Goal: Information Seeking & Learning: Learn about a topic

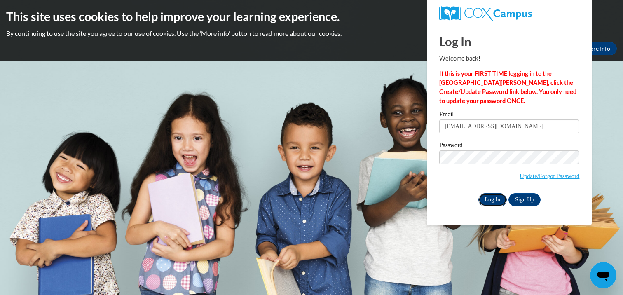
click at [484, 199] on input "Log In" at bounding box center [492, 199] width 29 height 13
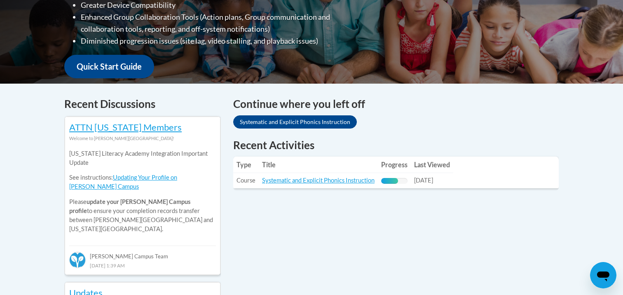
scroll to position [276, 0]
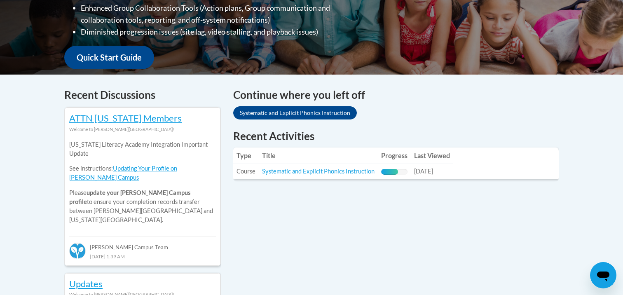
click at [284, 176] on td "Title: Systematic and Explicit Phonics Instruction" at bounding box center [318, 171] width 119 height 15
click at [287, 173] on link "Systematic and Explicit Phonics Instruction" at bounding box center [318, 171] width 112 height 7
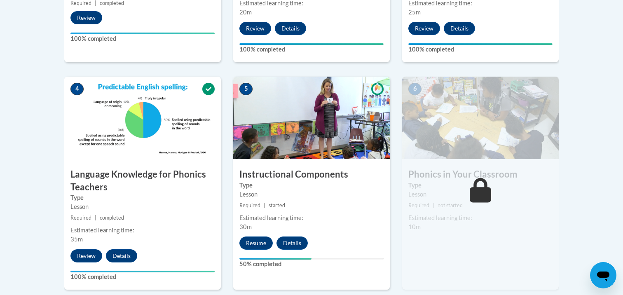
scroll to position [436, 0]
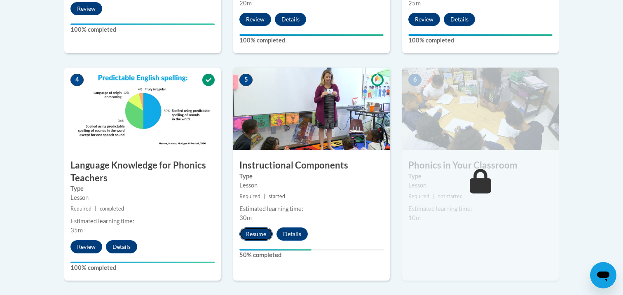
click at [254, 231] on button "Resume" at bounding box center [255, 233] width 33 height 13
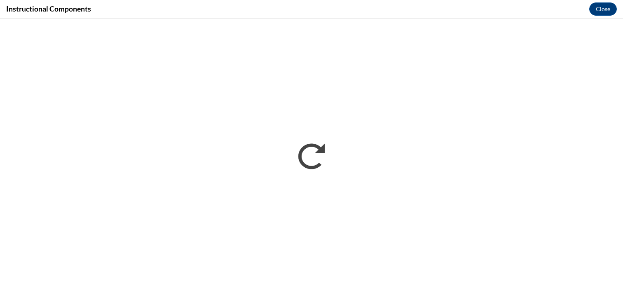
scroll to position [0, 0]
click at [591, 9] on button "Close" at bounding box center [603, 8] width 28 height 13
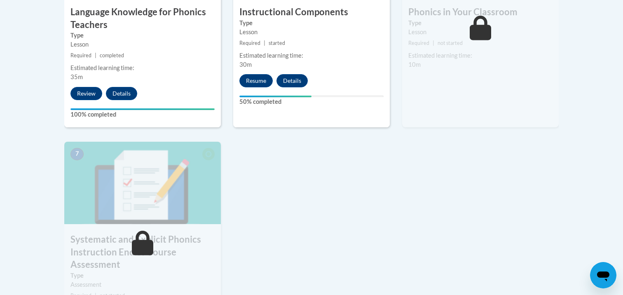
scroll to position [588, 0]
